Goal: Information Seeking & Learning: Learn about a topic

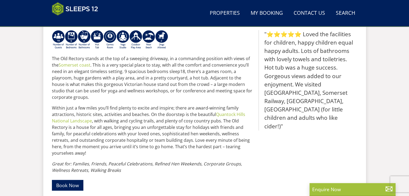
scroll to position [139, 0]
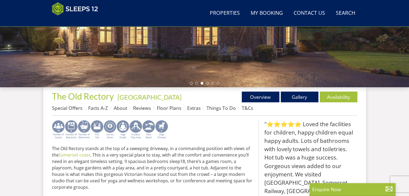
click at [71, 132] on img at bounding box center [71, 129] width 13 height 19
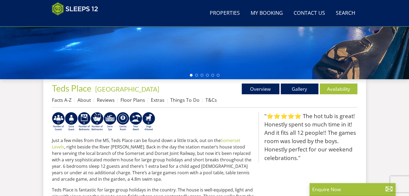
scroll to position [133, 0]
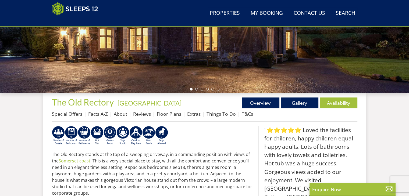
scroll to position [139, 0]
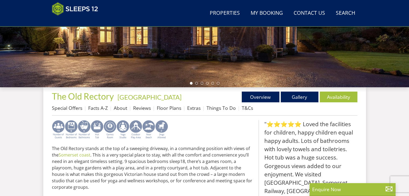
click at [58, 131] on img at bounding box center [58, 129] width 13 height 19
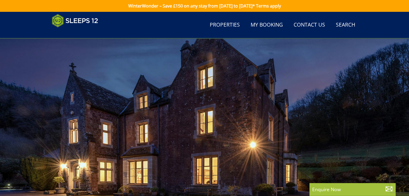
scroll to position [139, 0]
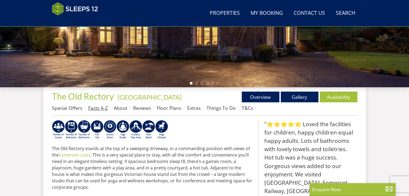
click at [101, 109] on link "Facts A-Z" at bounding box center [98, 108] width 20 height 6
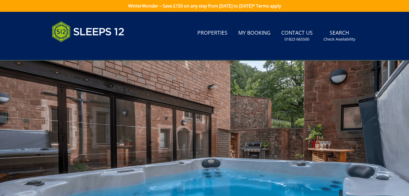
click at [333, 113] on div at bounding box center [204, 154] width 409 height 188
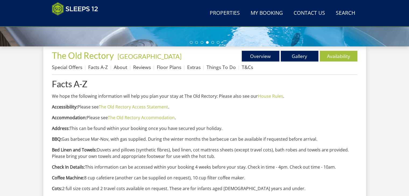
scroll to position [188, 0]
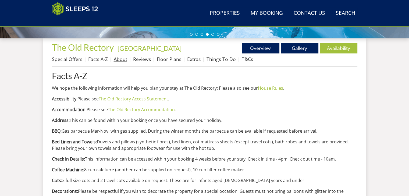
click at [123, 62] on link "About" at bounding box center [120, 59] width 13 height 6
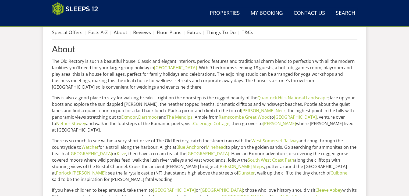
scroll to position [188, 0]
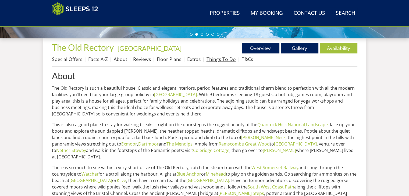
click at [219, 60] on link "Things To Do" at bounding box center [220, 59] width 29 height 6
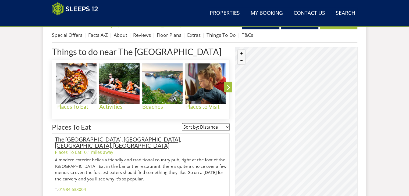
scroll to position [247, 0]
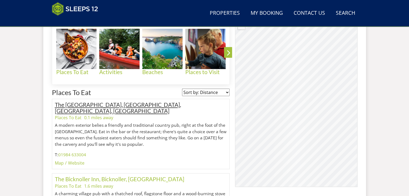
click at [100, 105] on link "The [GEOGRAPHIC_DATA], [GEOGRAPHIC_DATA], [GEOGRAPHIC_DATA], [GEOGRAPHIC_DATA]" at bounding box center [118, 107] width 126 height 13
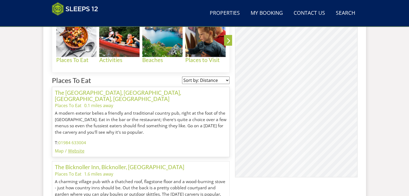
click at [77, 148] on link "Website" at bounding box center [76, 151] width 16 height 6
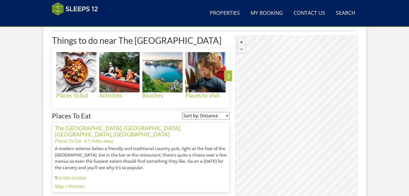
scroll to position [247, 0]
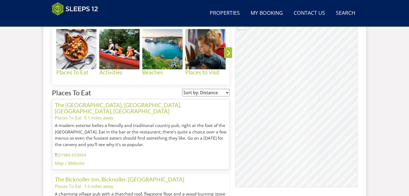
drag, startPoint x: 324, startPoint y: 147, endPoint x: 305, endPoint y: 149, distance: 19.0
click at [305, 149] on div "© MapTiler © OpenStreetMap contributors [GEOGRAPHIC_DATA], [GEOGRAPHIC_DATA], […" at bounding box center [296, 100] width 122 height 175
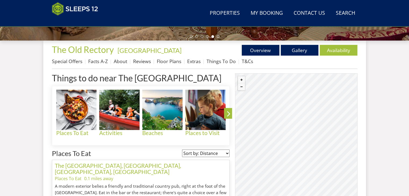
scroll to position [166, 0]
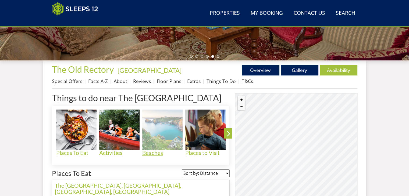
click at [151, 151] on h4 "Beaches" at bounding box center [162, 153] width 40 height 6
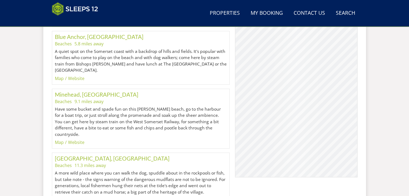
scroll to position [670, 0]
